Goal: Navigation & Orientation: Find specific page/section

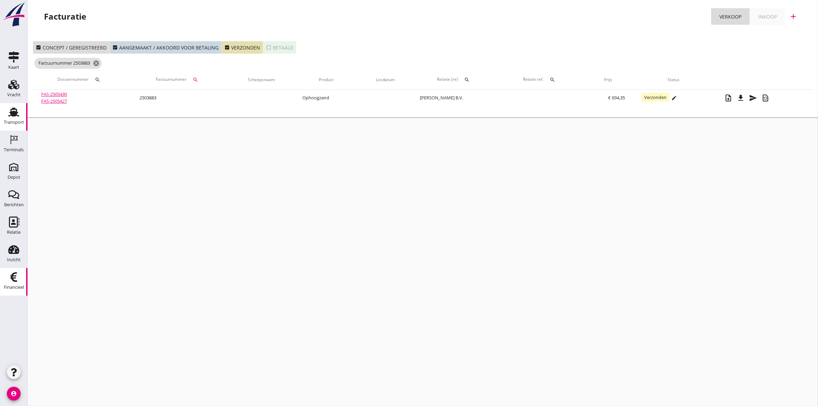
click at [16, 119] on div "Transport" at bounding box center [14, 122] width 20 height 10
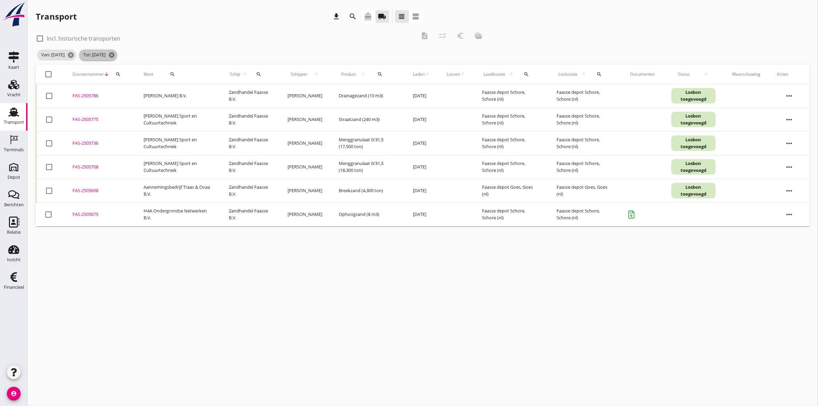
drag, startPoint x: 134, startPoint y: 53, endPoint x: 102, endPoint y: 48, distance: 32.6
click at [115, 54] on icon "cancel" at bounding box center [111, 55] width 7 height 7
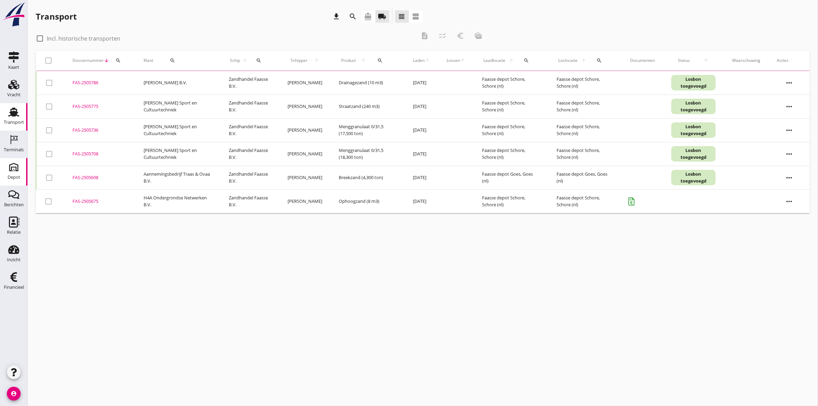
click at [13, 172] on icon "Depot" at bounding box center [13, 166] width 11 height 11
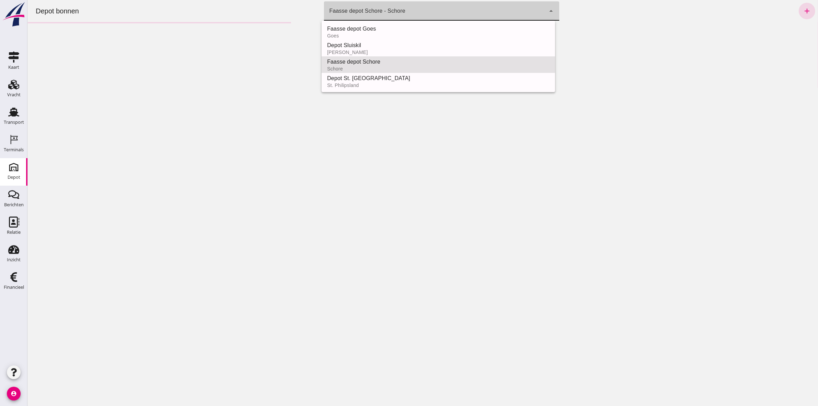
click at [392, 12] on div "Faasse depot Schore - Schore" at bounding box center [367, 11] width 76 height 8
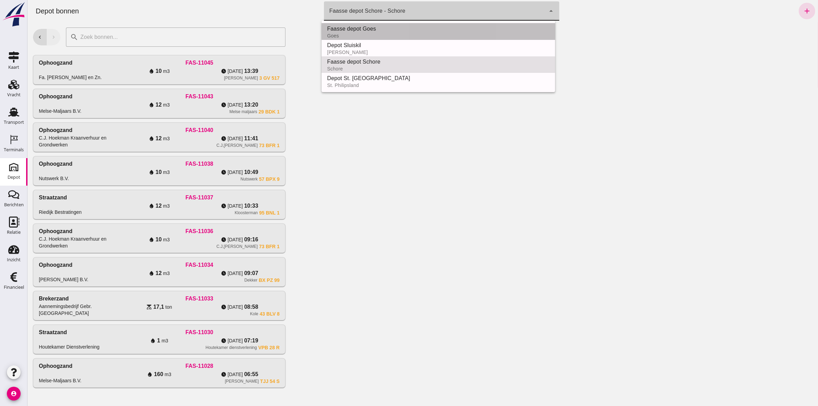
click at [385, 26] on div "Faasse depot Goes" at bounding box center [438, 29] width 223 height 8
type input "8d49d884-38cb-411c-a66c-fafb858bb749"
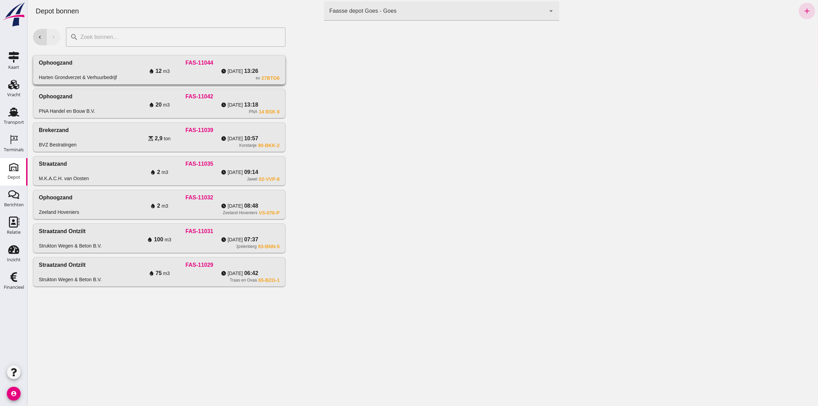
click at [170, 69] on div "water_drop 12 m3" at bounding box center [159, 71] width 80 height 8
